Goal: Transaction & Acquisition: Obtain resource

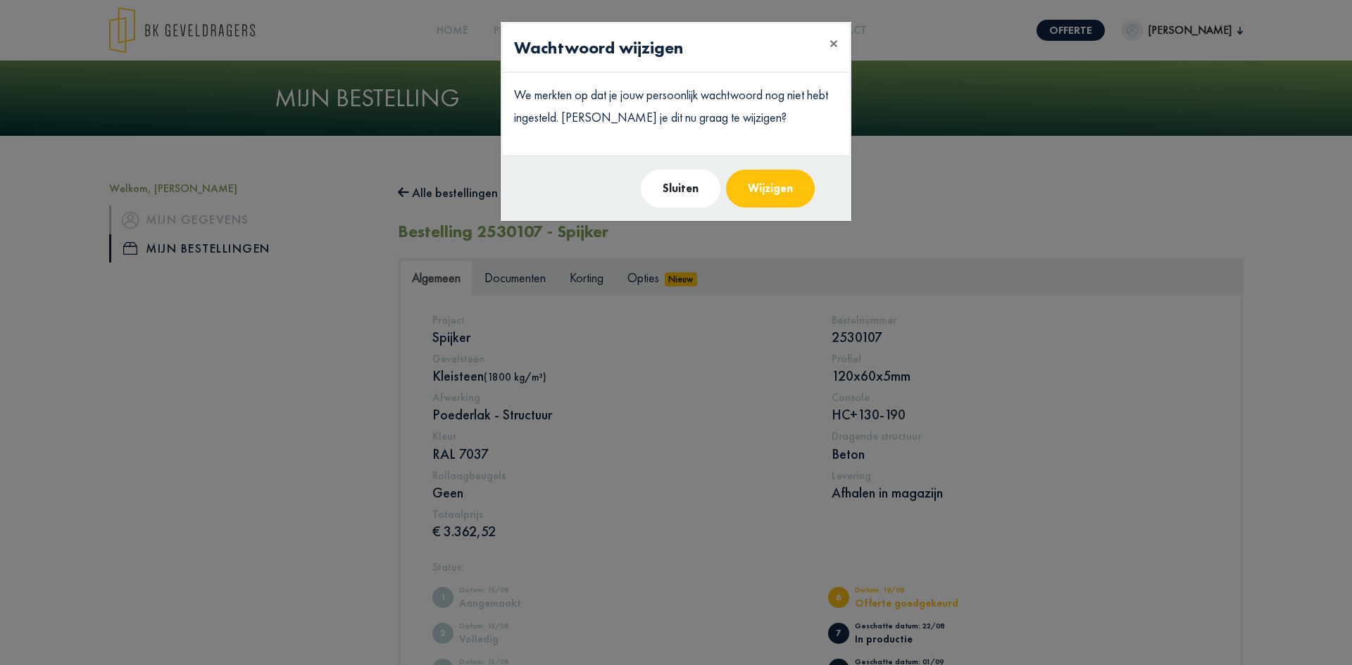
click at [741, 98] on p "We merkten op dat je jouw persoonlijk wachtwoord nog niet hebt ingesteld. [PERS…" at bounding box center [676, 107] width 324 height 46
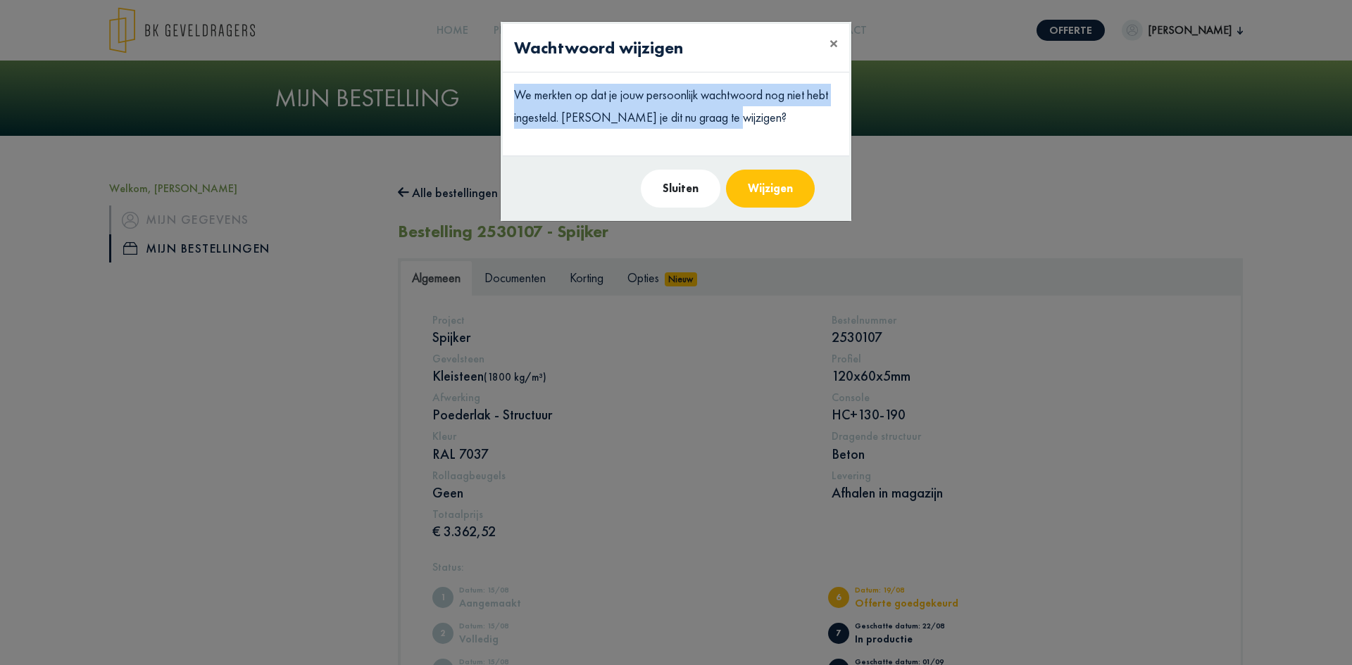
click at [741, 98] on p "We merkten op dat je jouw persoonlijk wachtwoord nog niet hebt ingesteld. [PERS…" at bounding box center [676, 107] width 324 height 46
click at [746, 115] on p "We merkten op dat je jouw persoonlijk wachtwoord nog niet hebt ingesteld. [PERS…" at bounding box center [676, 107] width 324 height 46
click at [709, 109] on p "We merkten op dat je jouw persoonlijk wachtwoord nog niet hebt ingesteld. [PERS…" at bounding box center [676, 107] width 324 height 46
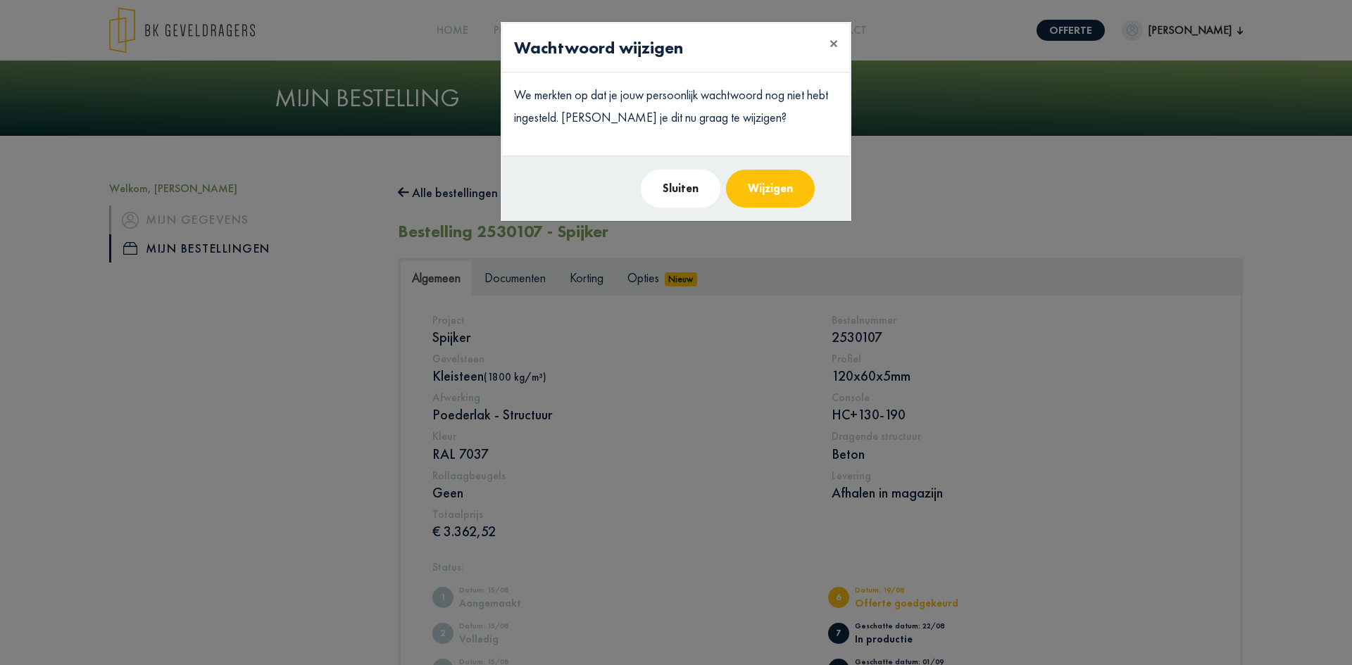
click at [782, 187] on button "Wijzigen" at bounding box center [770, 189] width 89 height 38
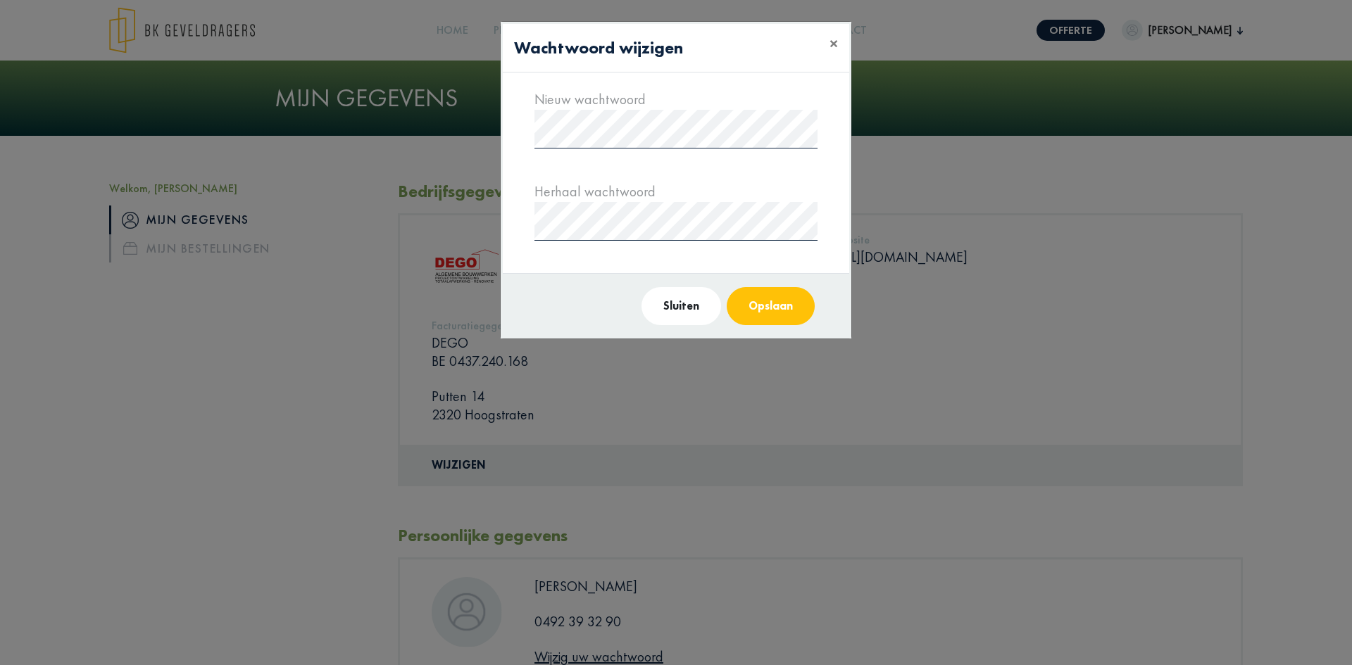
click at [829, 262] on div "Nieuw wachtwoord Herhaal wachtwoord" at bounding box center [676, 173] width 346 height 201
click at [786, 307] on button "Opslaan" at bounding box center [771, 306] width 88 height 38
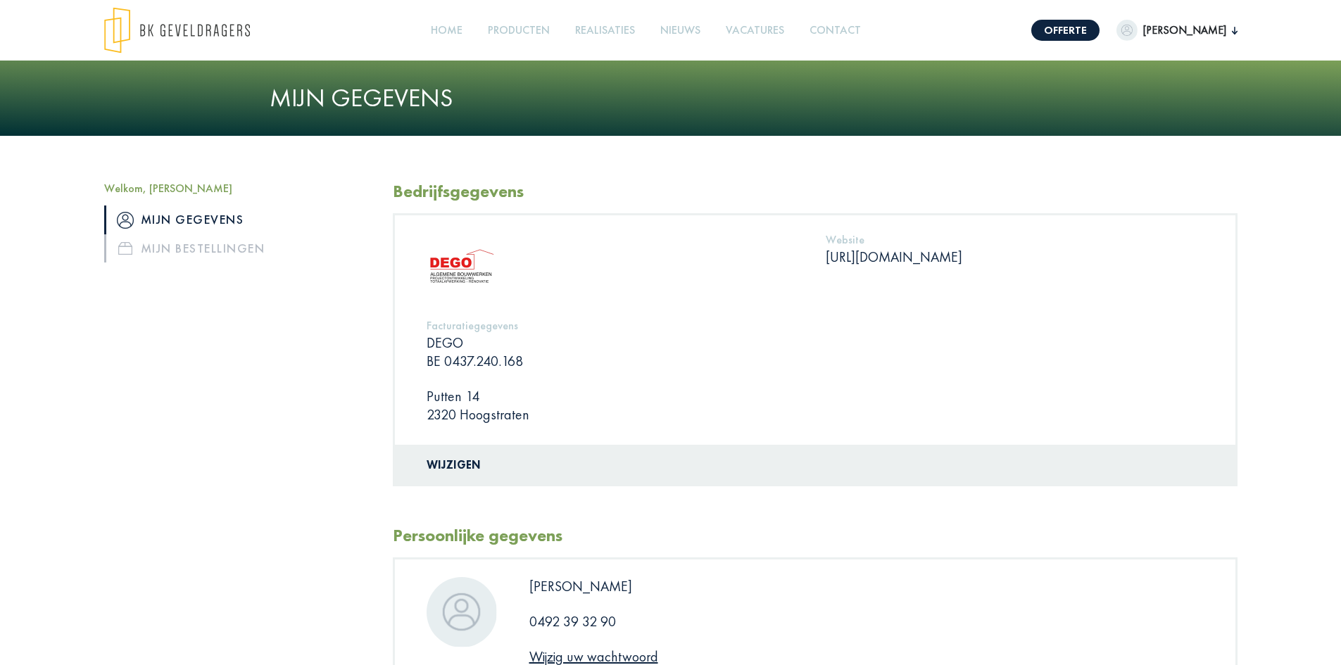
click at [1220, 31] on span "[PERSON_NAME]" at bounding box center [1185, 30] width 94 height 17
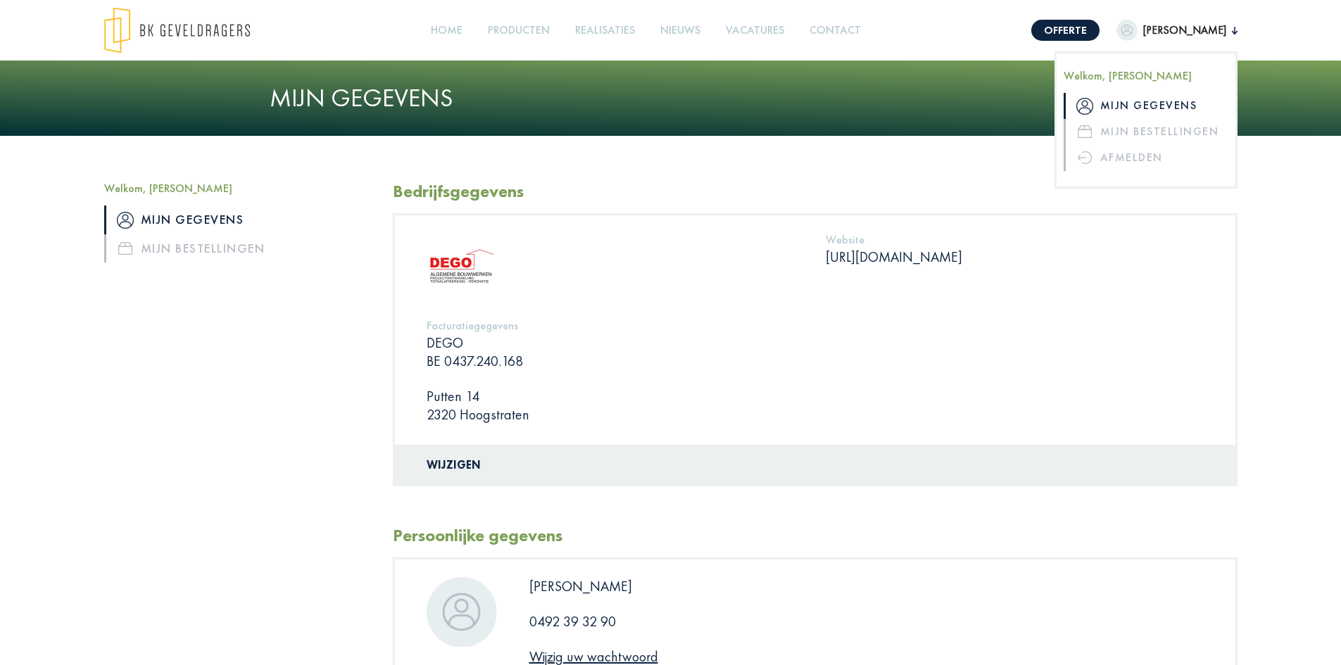
click at [1220, 31] on span "[PERSON_NAME]" at bounding box center [1185, 30] width 94 height 17
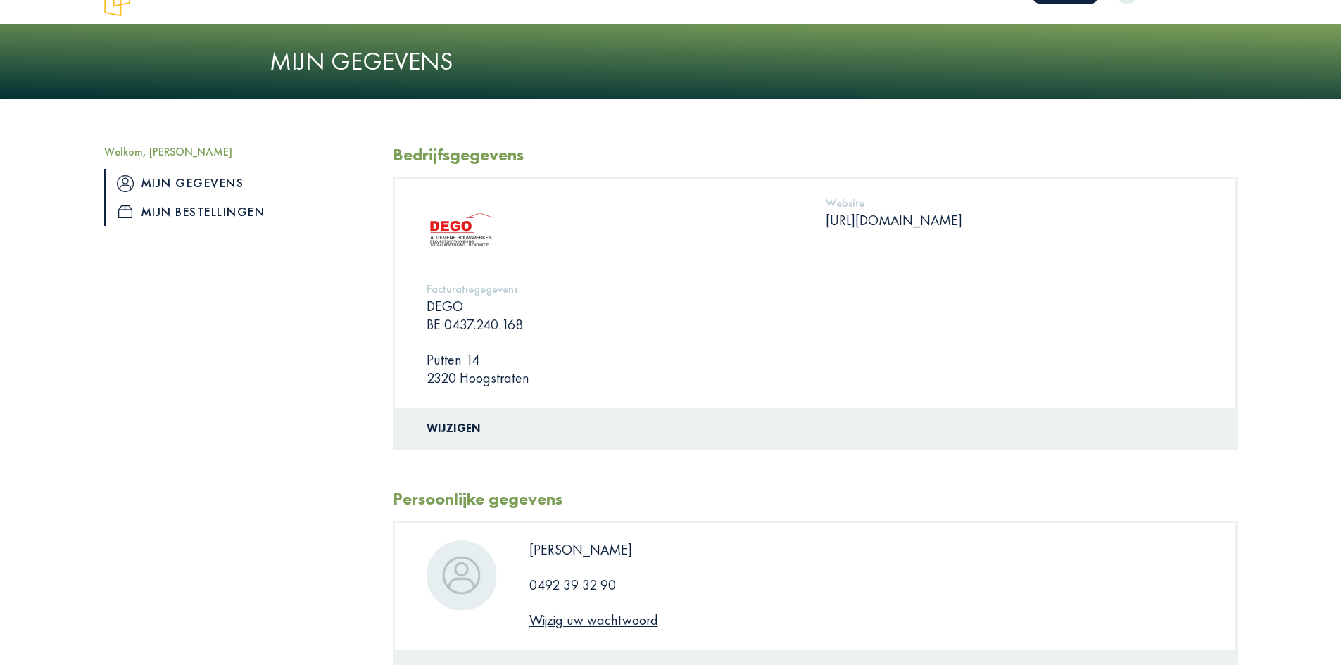
scroll to position [12, 0]
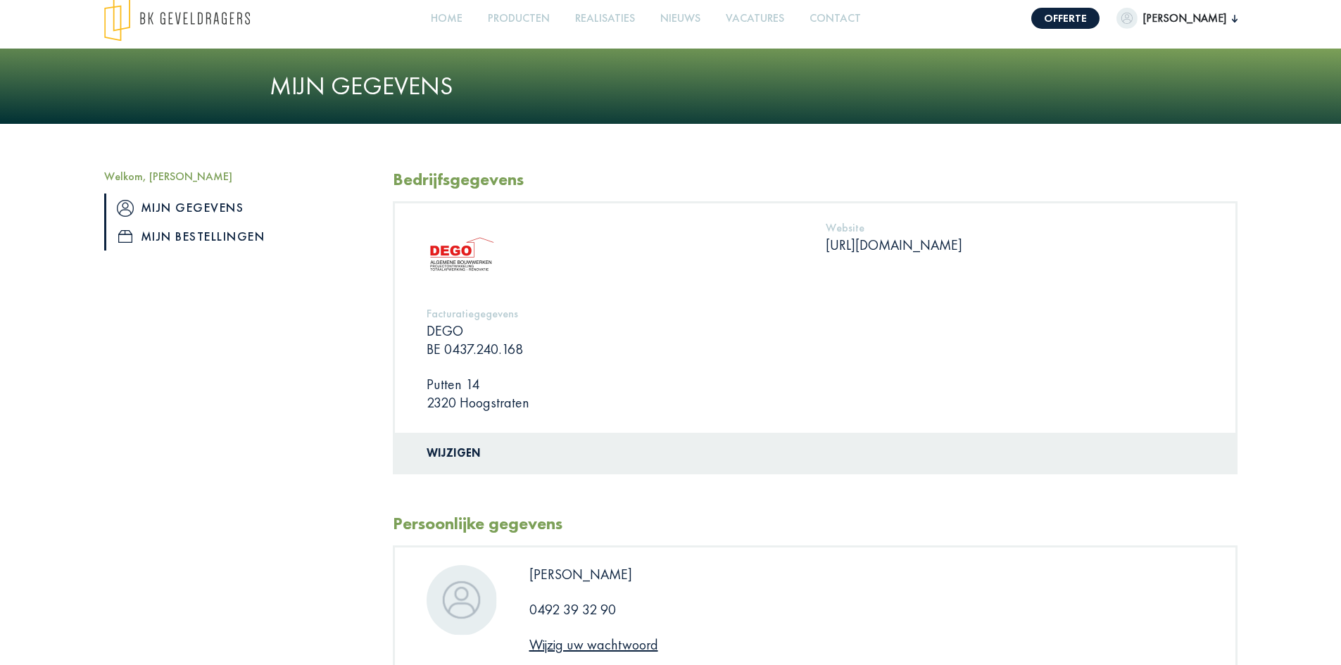
click at [197, 249] on link "Mijn bestellingen" at bounding box center [238, 237] width 268 height 28
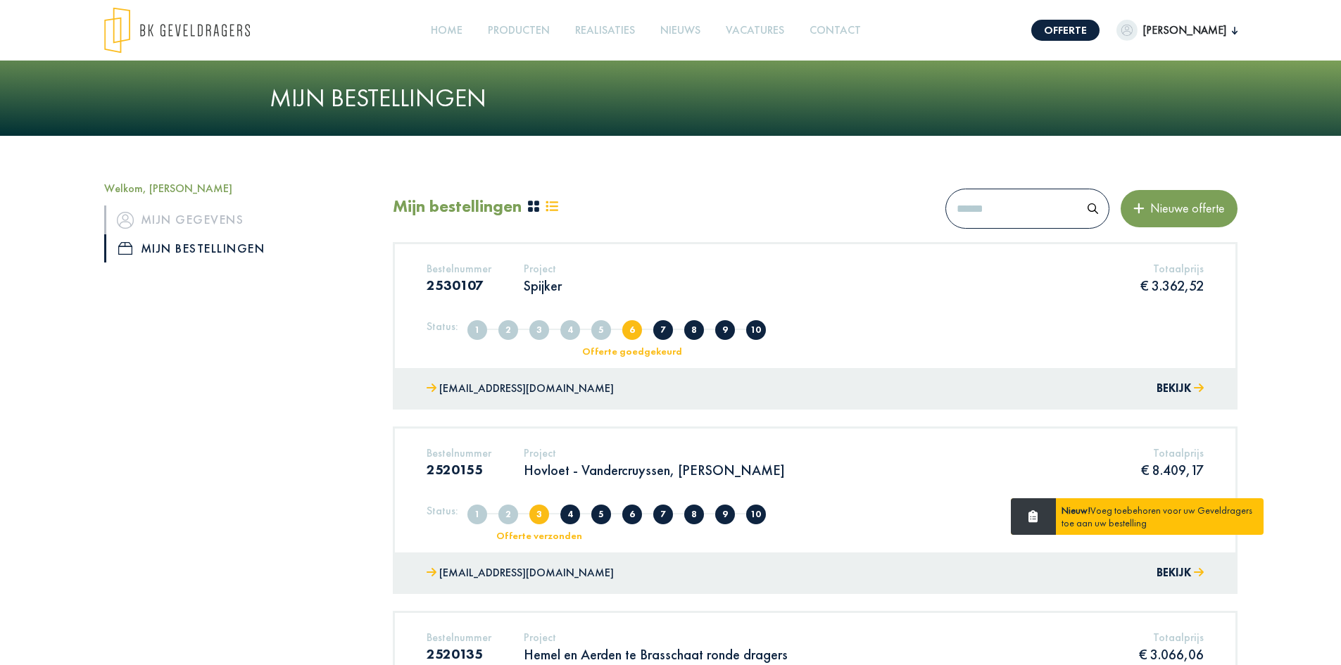
click at [649, 277] on div "Bestelnummer 2530107 Project Spijker Totaalprijs € 3.362,52" at bounding box center [815, 283] width 799 height 43
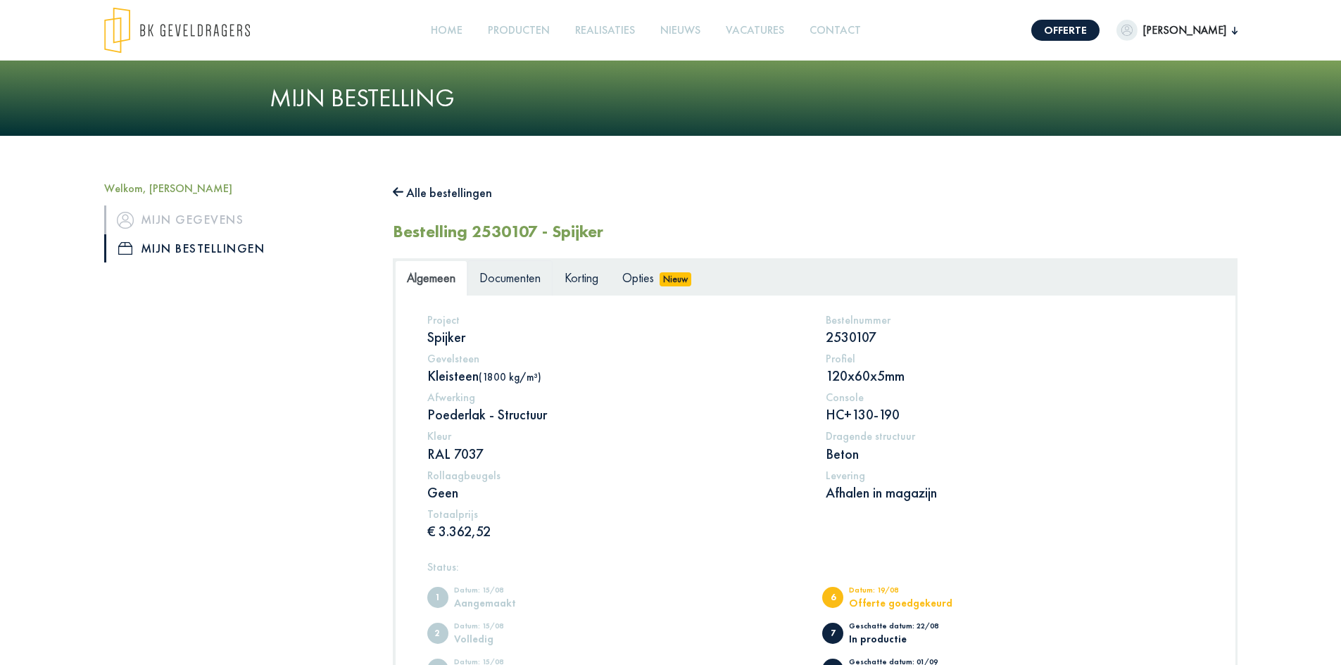
click at [512, 279] on span "Documenten" at bounding box center [510, 278] width 61 height 16
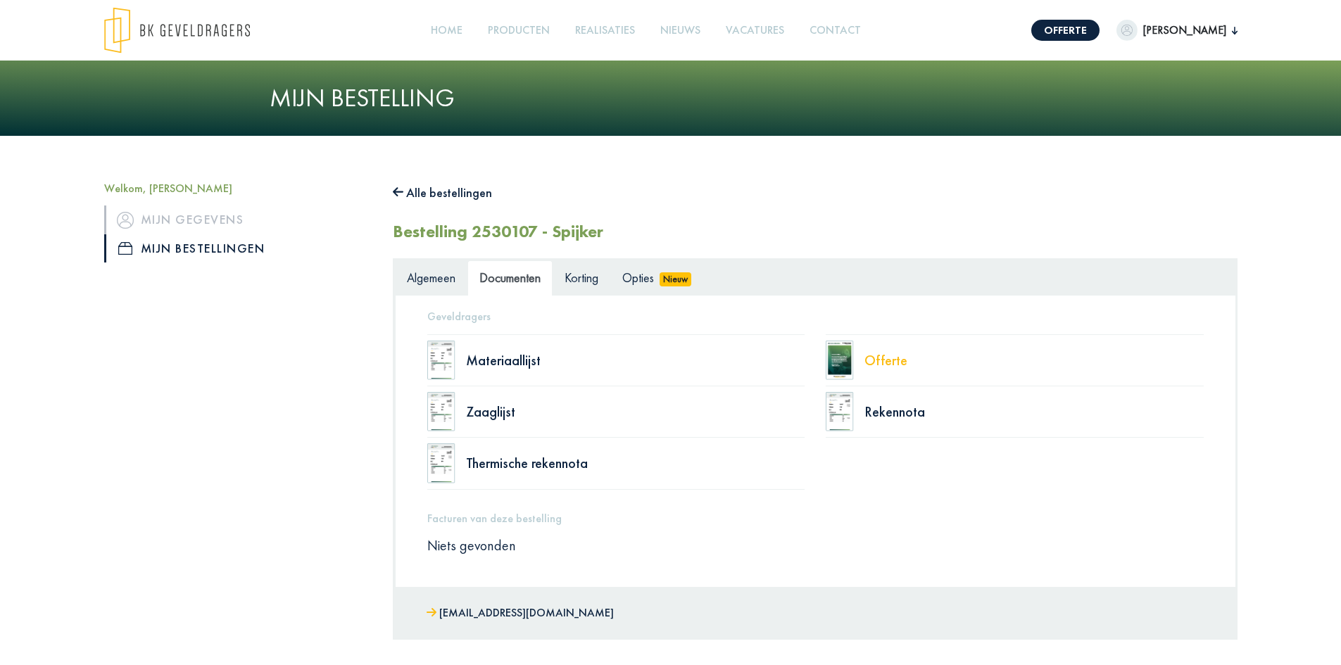
drag, startPoint x: 908, startPoint y: 351, endPoint x: 893, endPoint y: 358, distance: 16.4
click at [908, 352] on div "Offerte" at bounding box center [1015, 360] width 378 height 52
click at [892, 360] on div "Offerte" at bounding box center [1034, 361] width 339 height 14
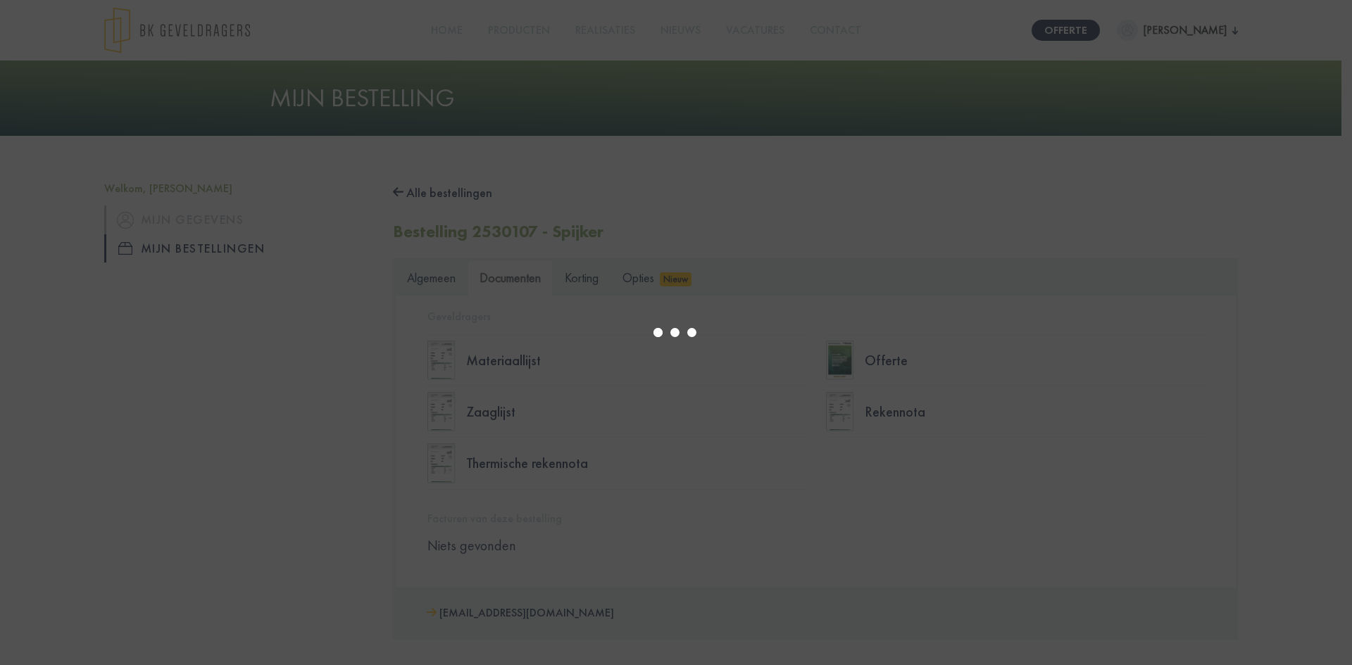
select select "****"
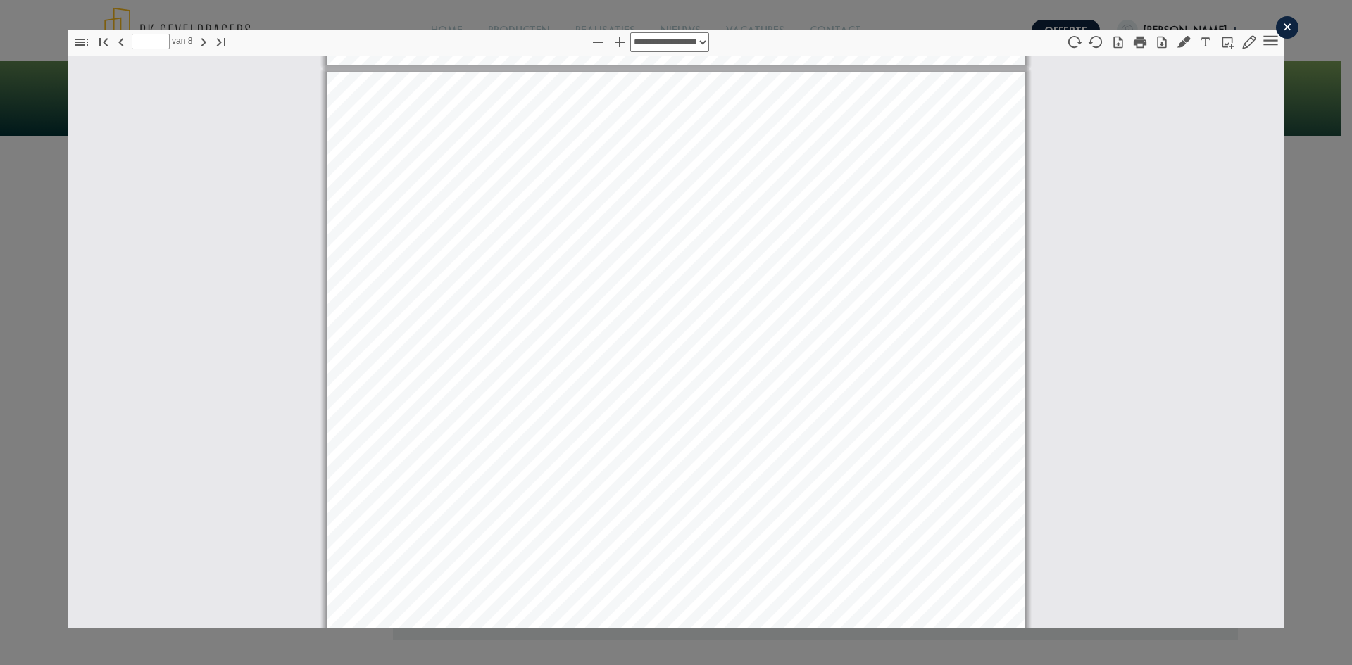
scroll to position [4966, 0]
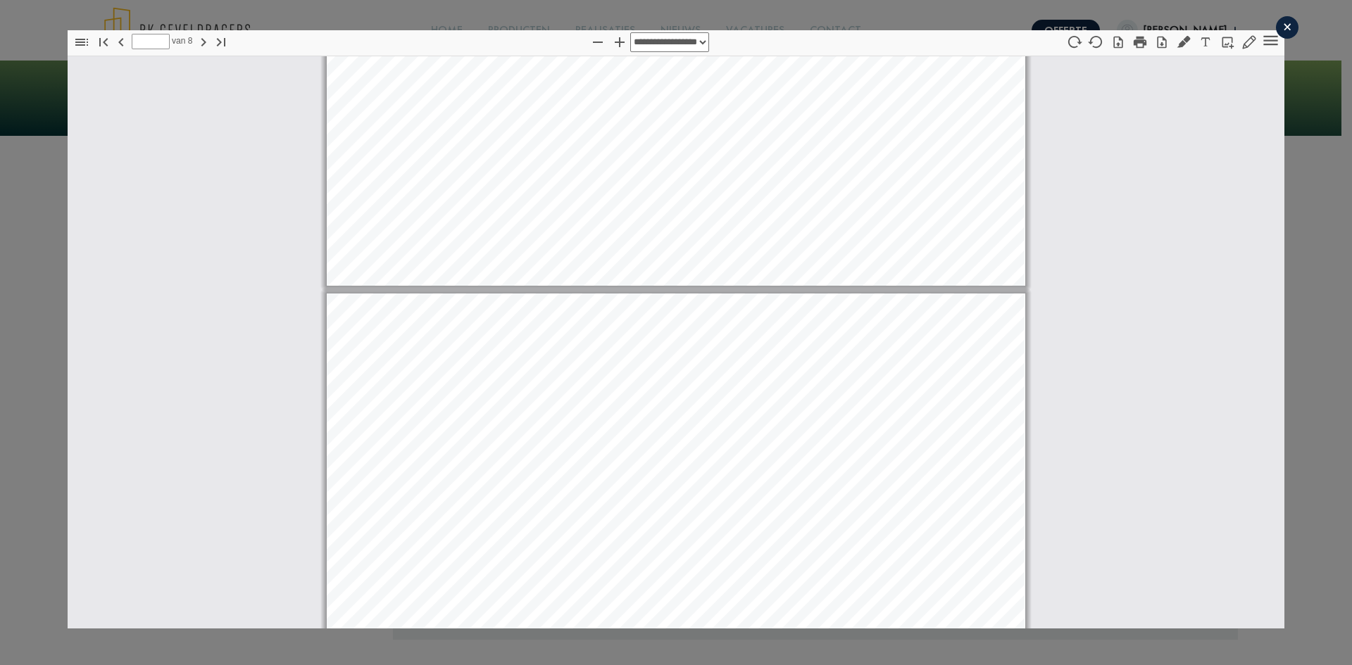
type input "*"
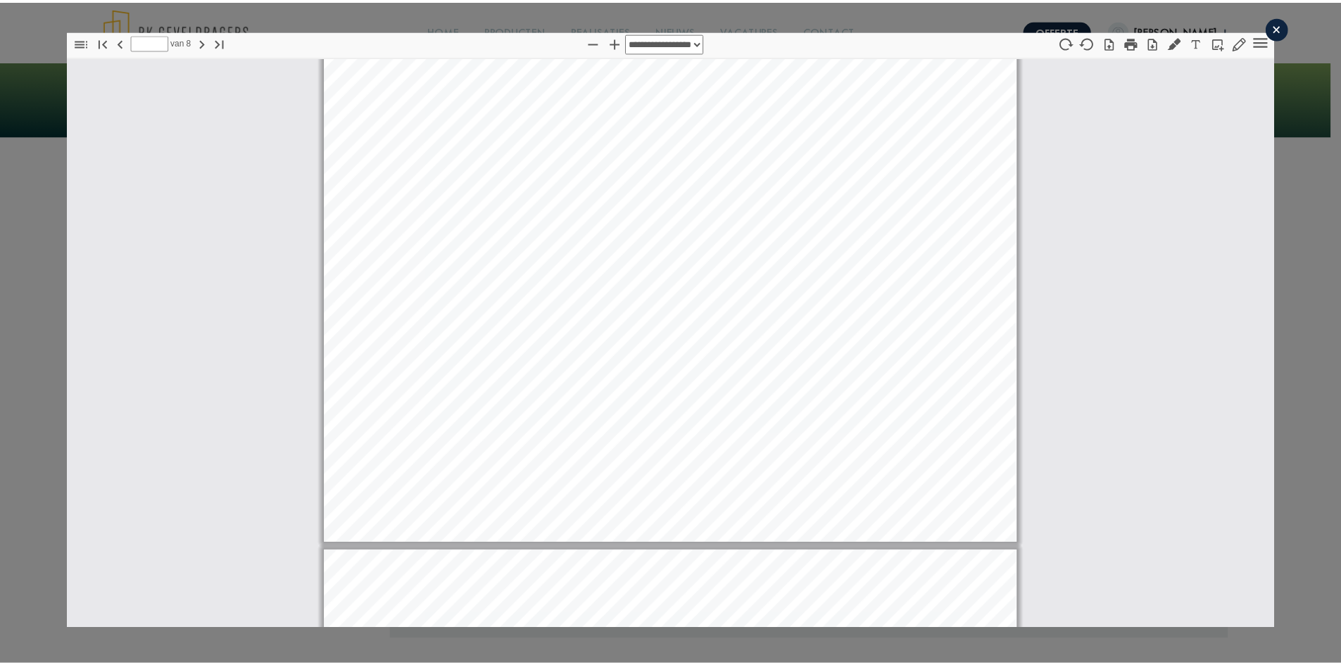
scroll to position [4403, 0]
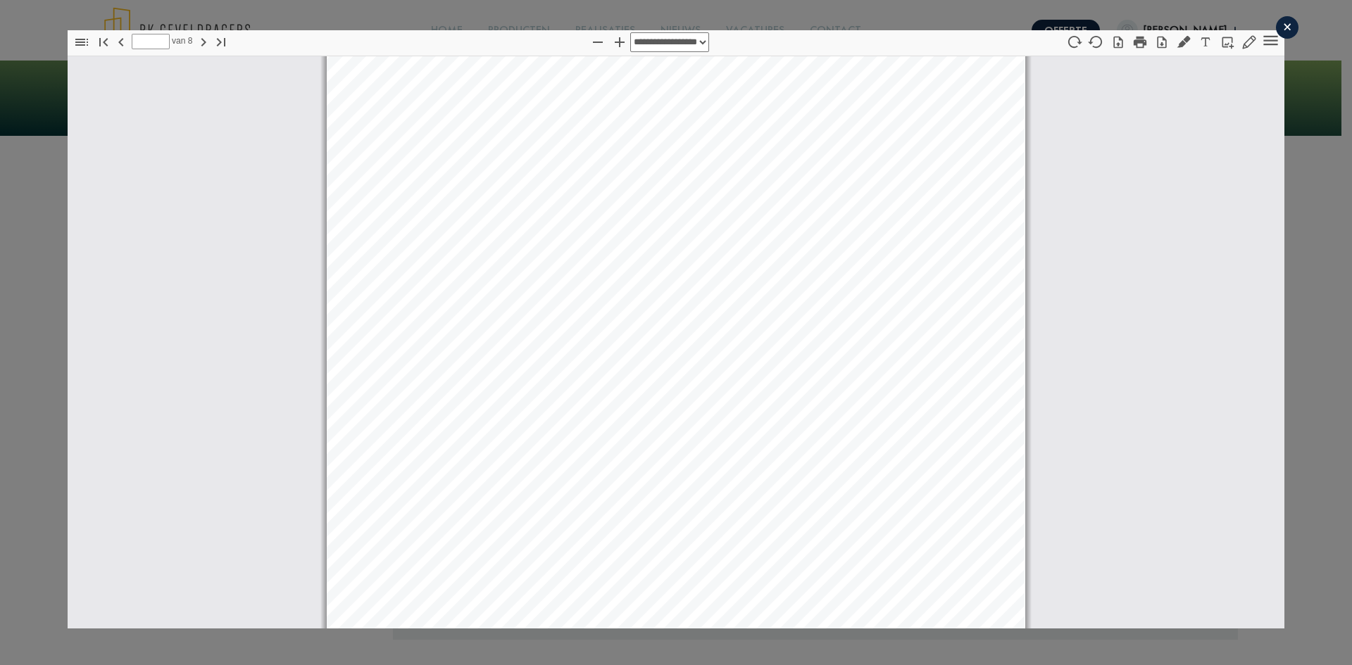
click at [1277, 19] on div "×" at bounding box center [1287, 27] width 23 height 23
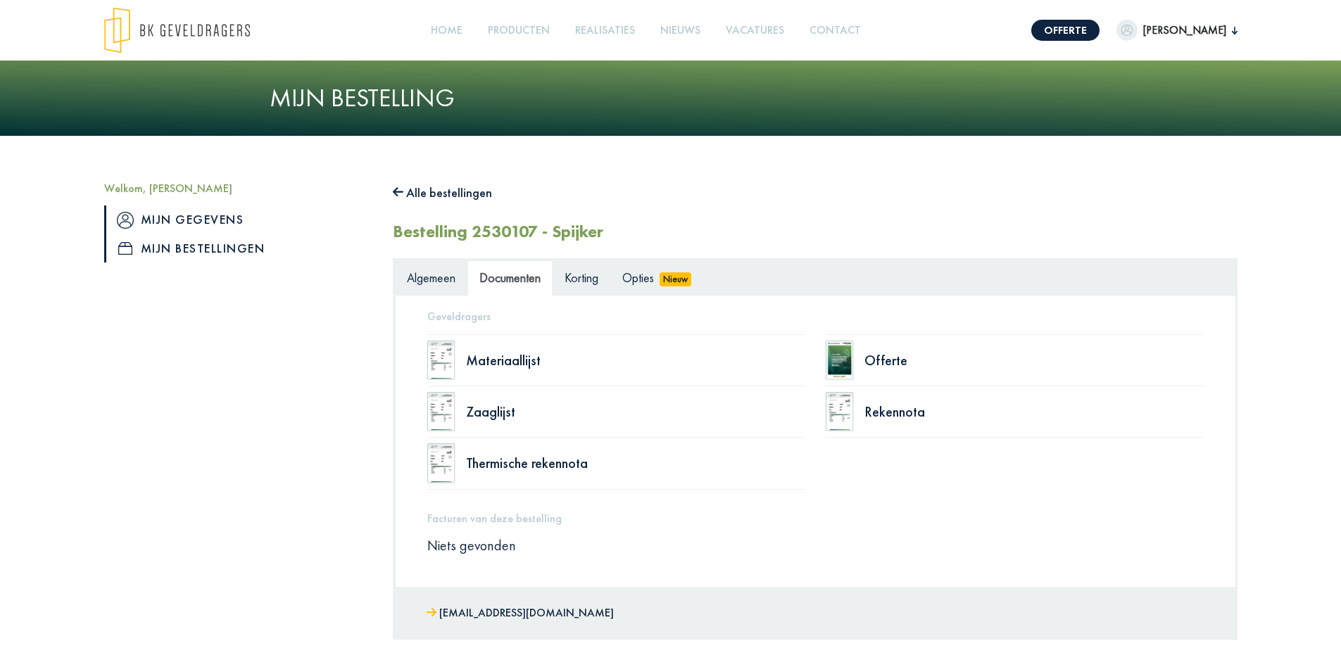
click at [184, 218] on link "Mijn gegevens" at bounding box center [238, 220] width 268 height 28
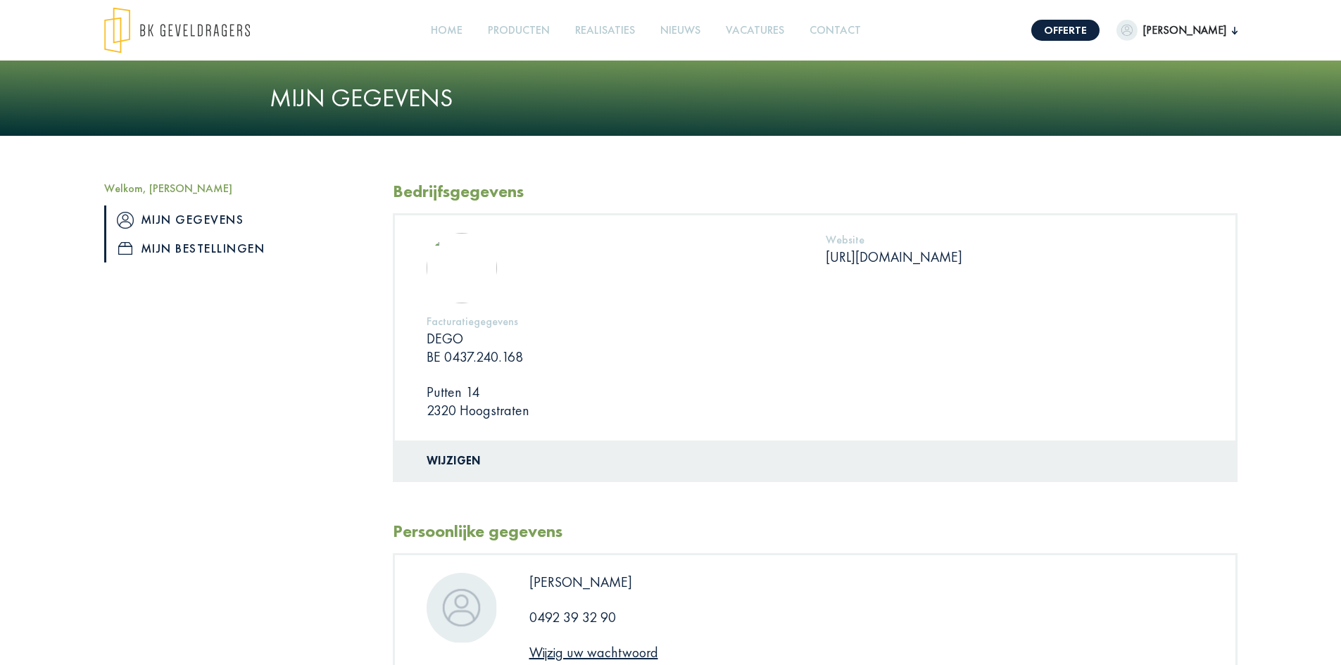
click at [156, 255] on link "Mijn bestellingen" at bounding box center [238, 248] width 268 height 28
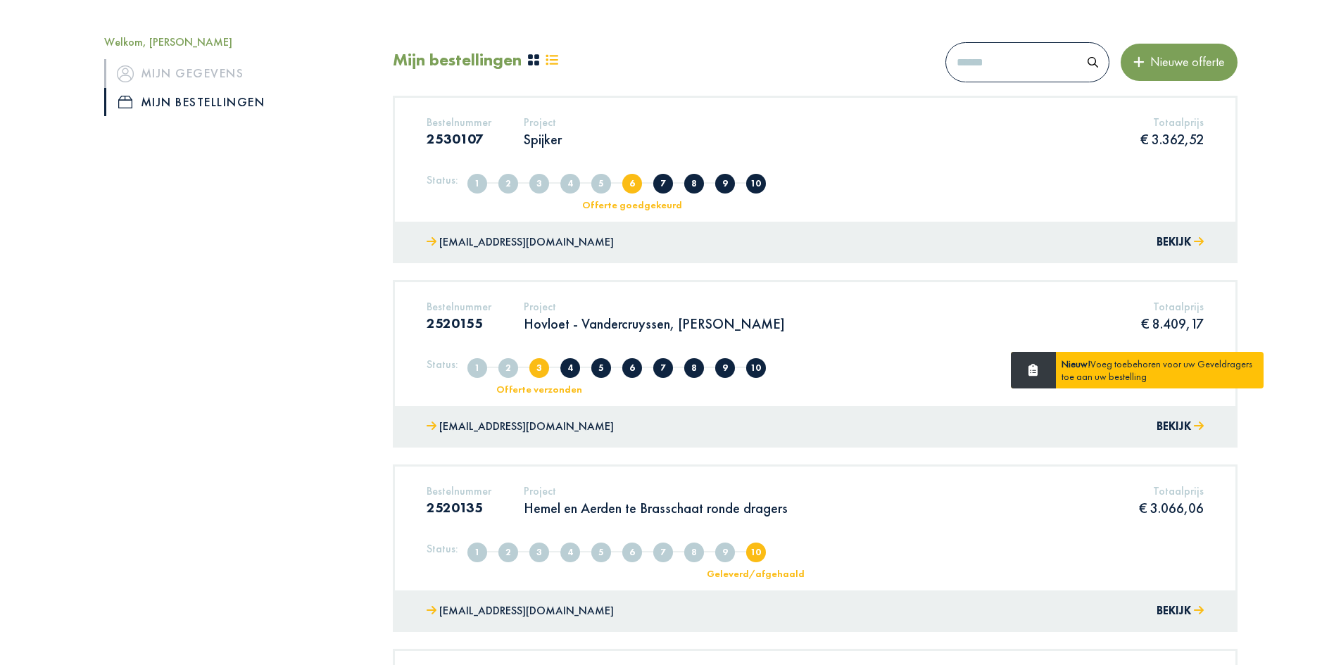
scroll to position [141, 0]
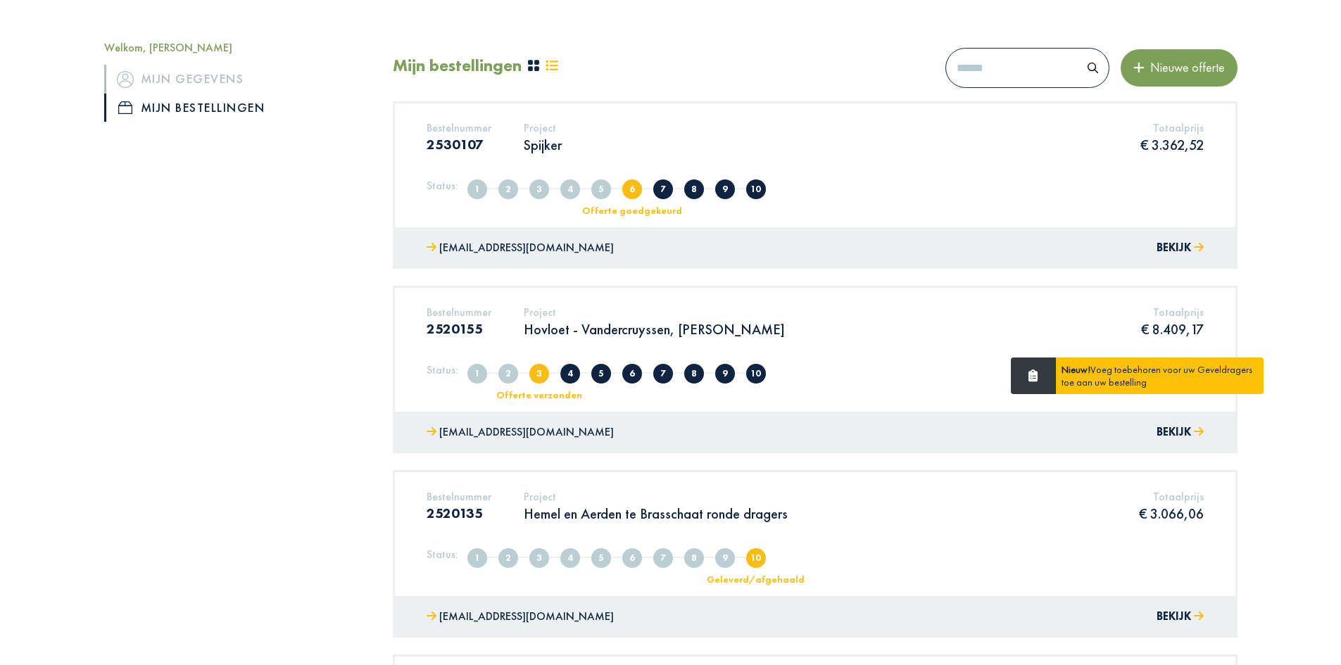
click at [537, 68] on icon at bounding box center [533, 65] width 11 height 11
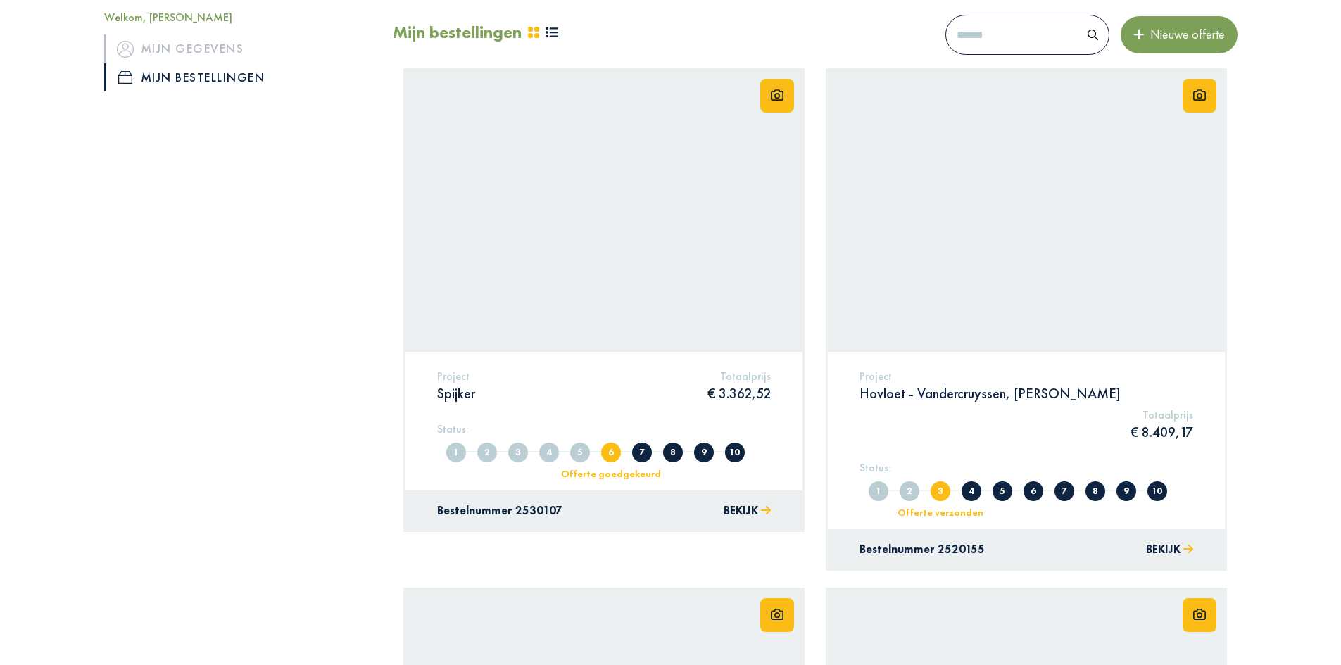
scroll to position [70, 0]
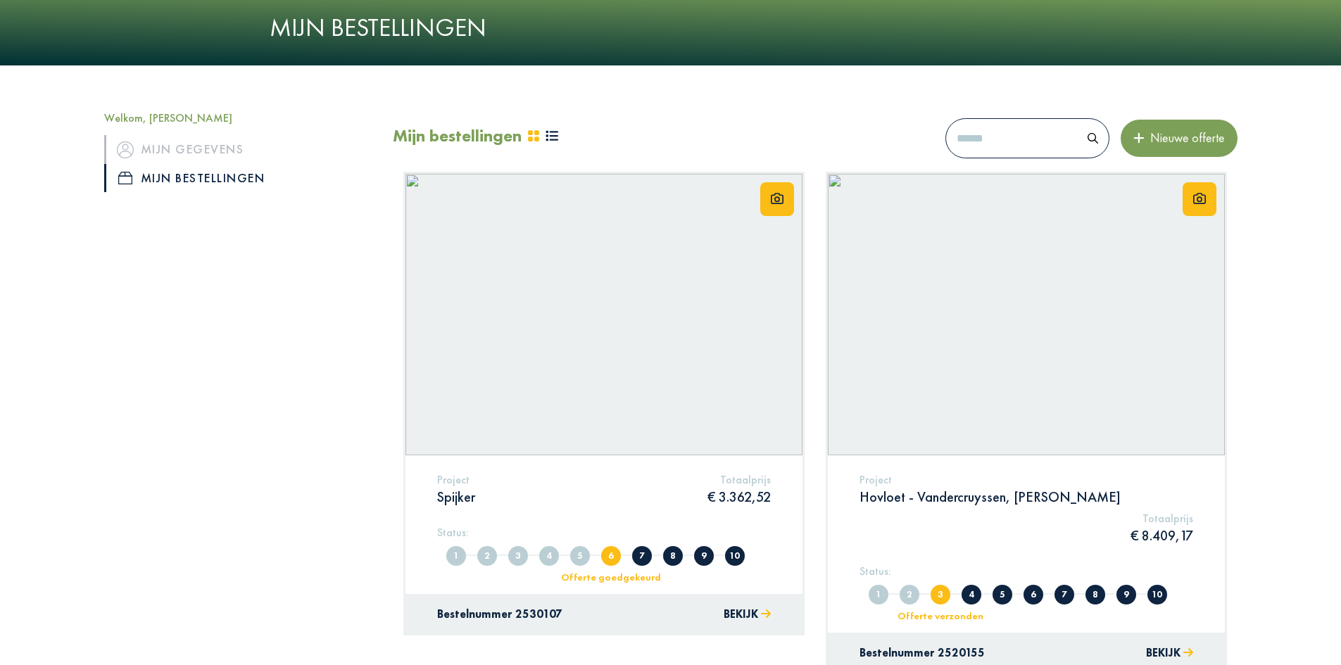
click at [551, 136] on icon at bounding box center [552, 136] width 13 height 13
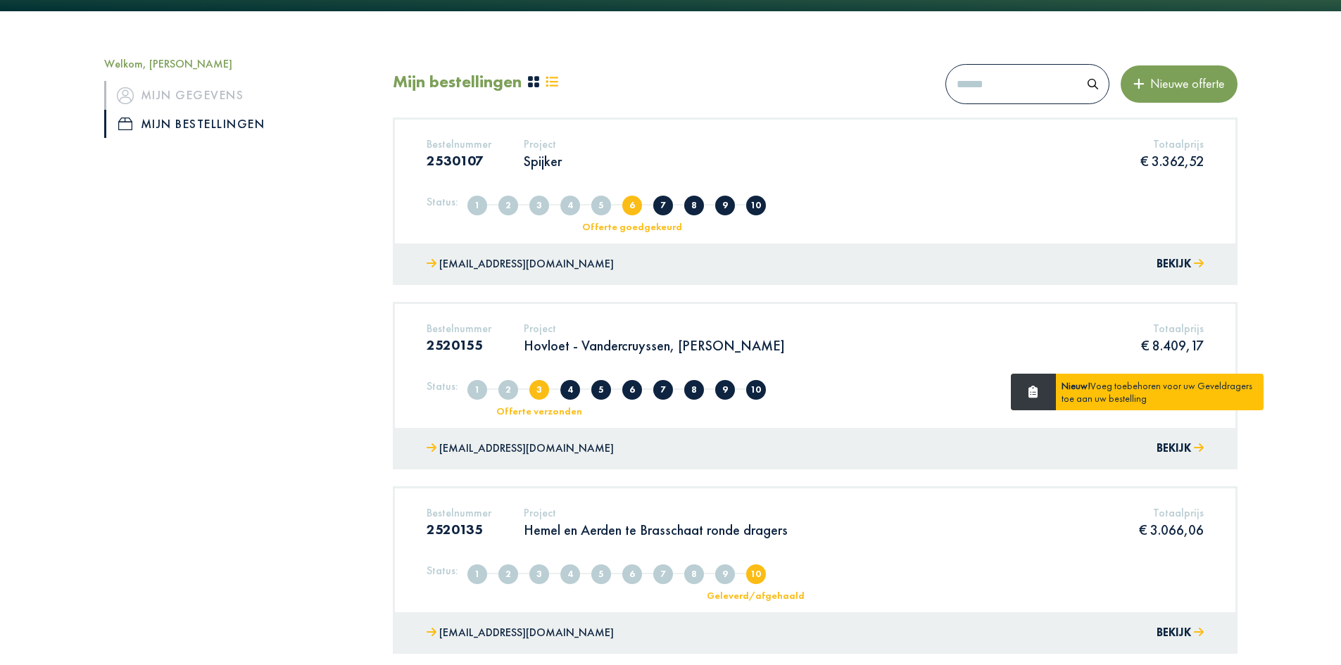
scroll to position [282, 0]
